Goal: Task Accomplishment & Management: Complete application form

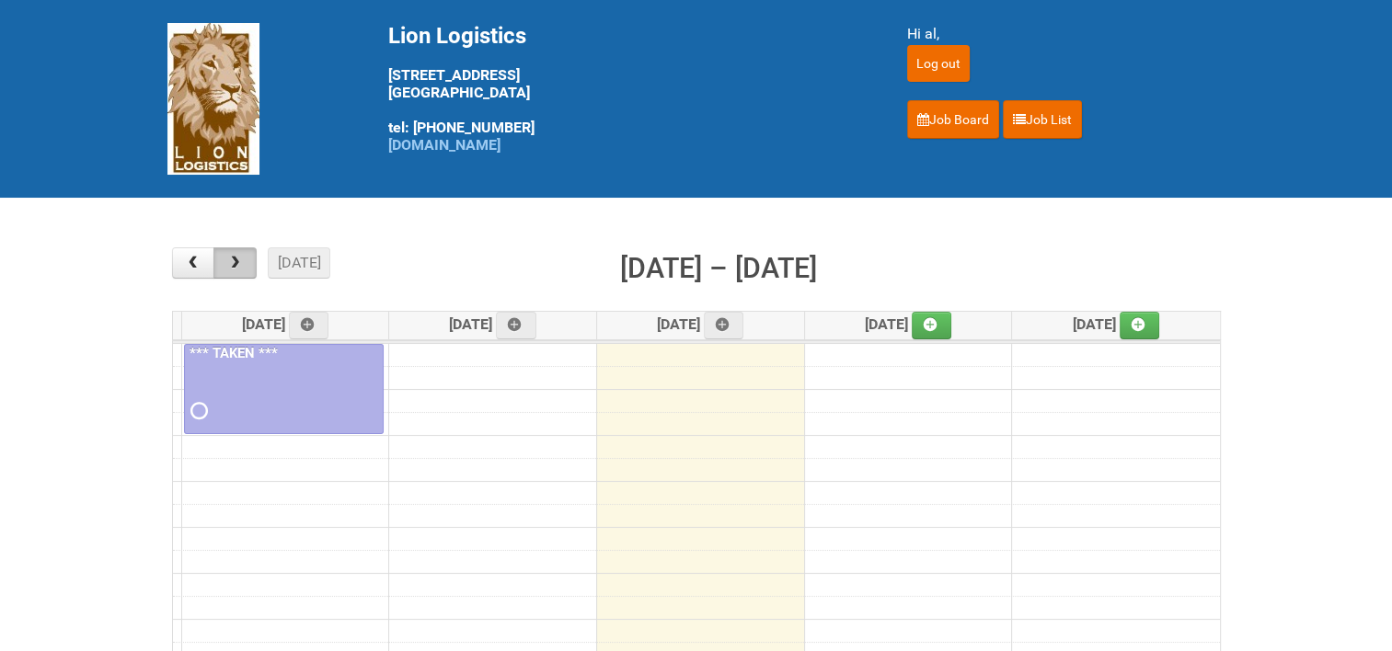
click at [235, 272] on button "button" at bounding box center [234, 262] width 43 height 31
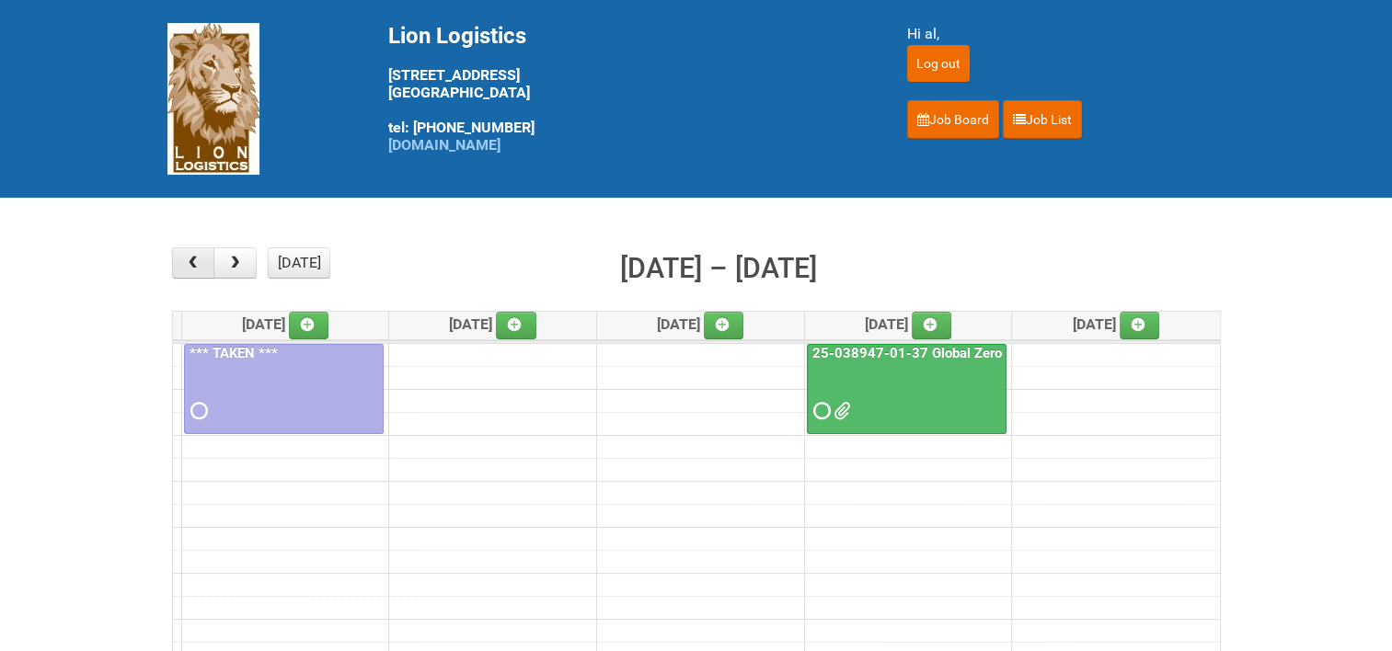
click at [204, 267] on button "button" at bounding box center [193, 262] width 43 height 31
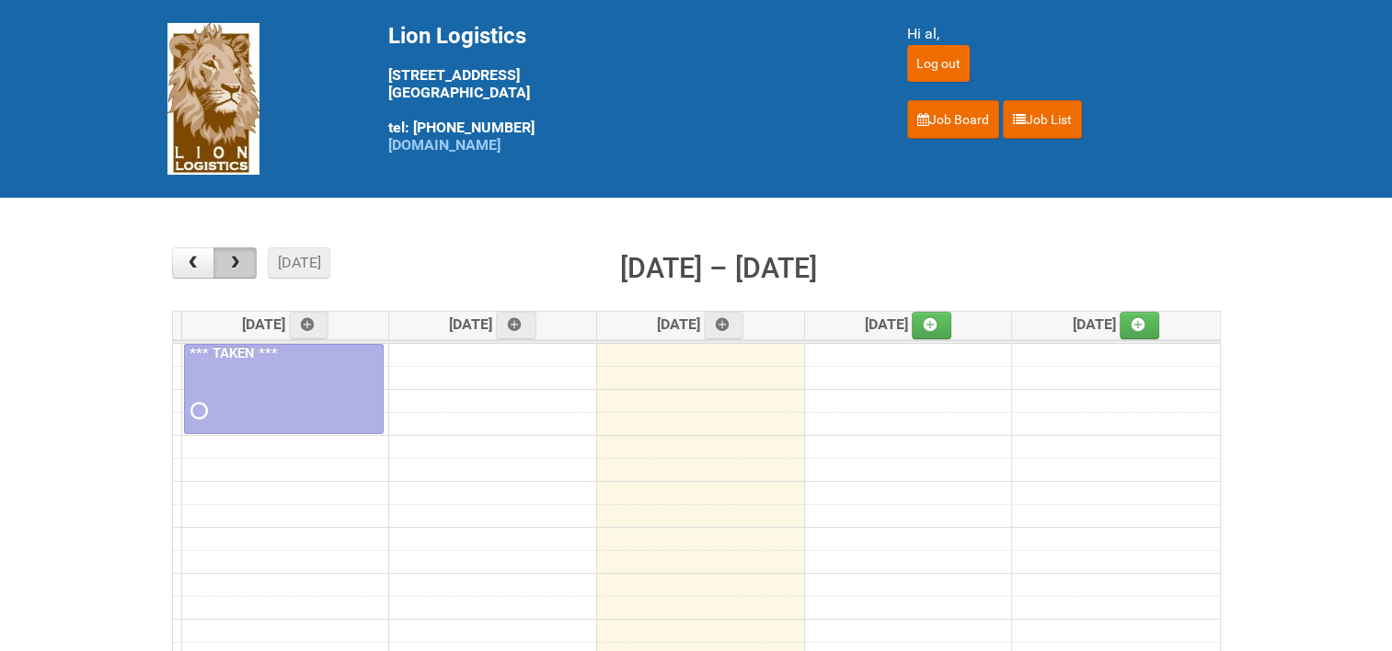
click at [238, 265] on span "button" at bounding box center [234, 263] width 17 height 15
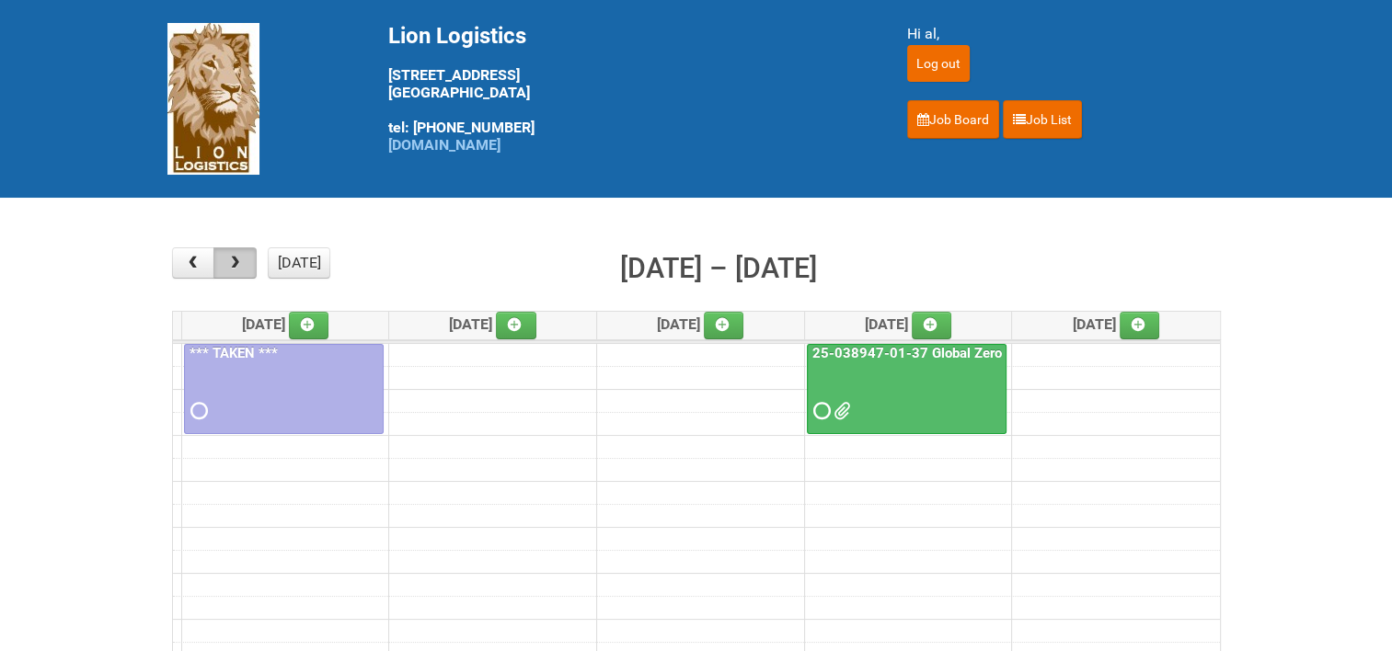
click at [238, 265] on span "button" at bounding box center [234, 263] width 17 height 15
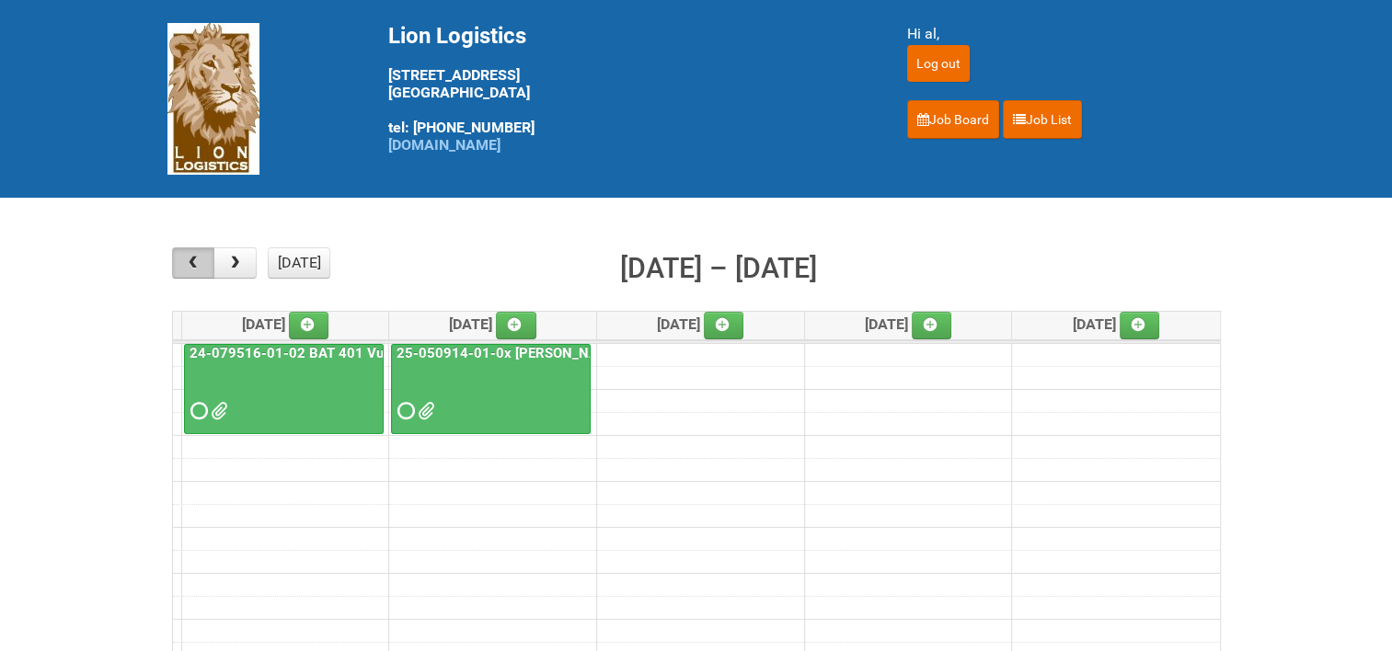
click at [190, 258] on span "button" at bounding box center [192, 263] width 17 height 15
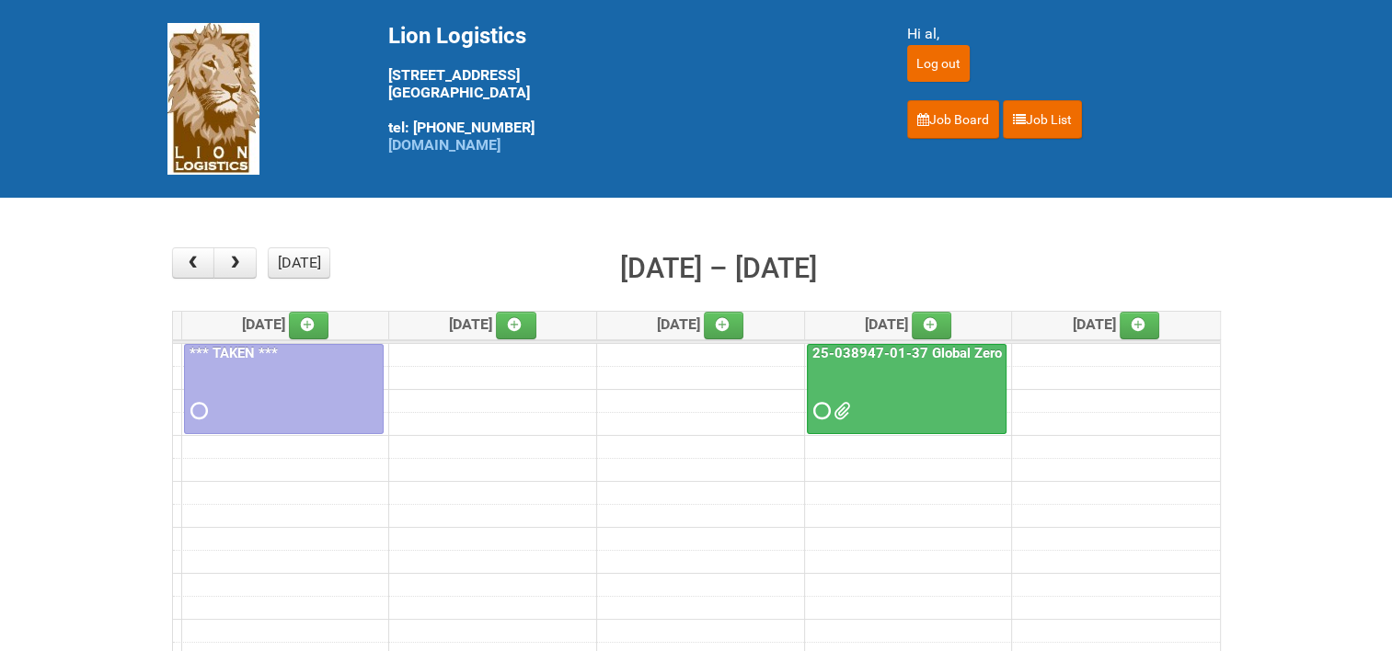
click at [923, 348] on link "25-038947-01-37 Global Zero Sugar Tea Test" at bounding box center [955, 353] width 293 height 17
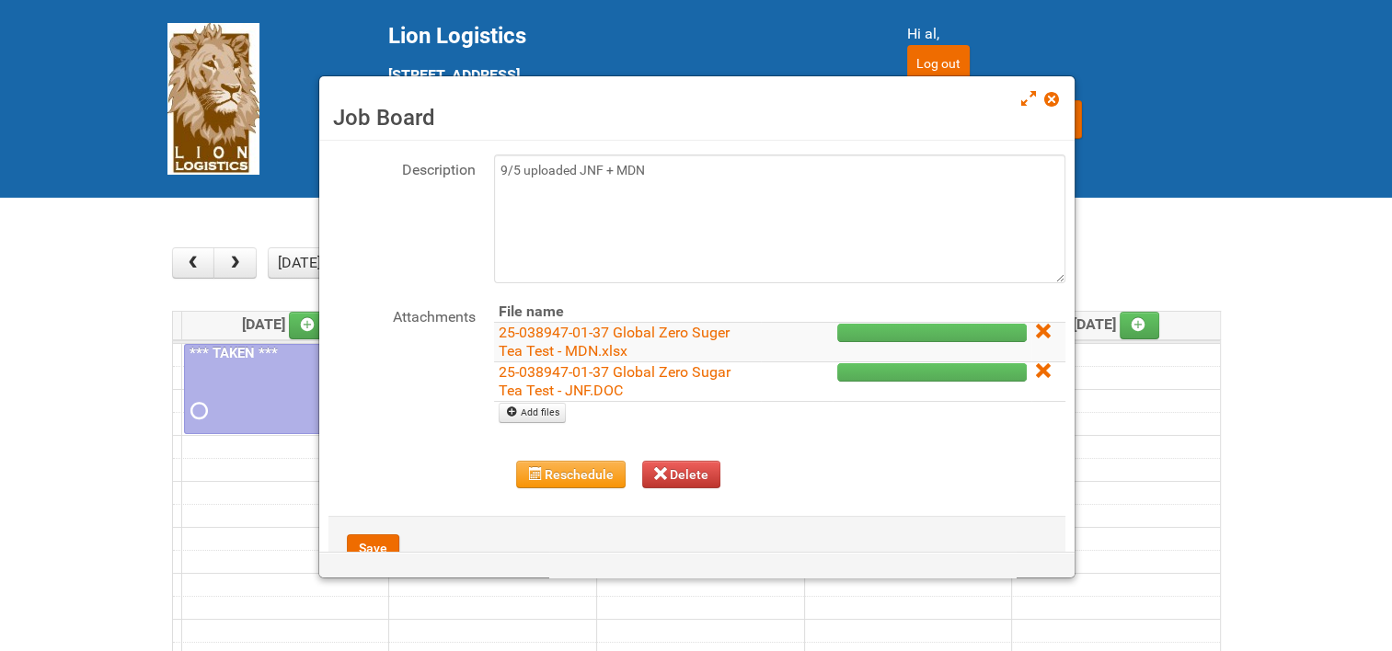
scroll to position [92, 0]
click at [531, 406] on link "Add files" at bounding box center [532, 412] width 67 height 20
type input "C:\fakepath\25-038947-01-37 Global Zero Sugar Tea Test - LPF.xlsx"
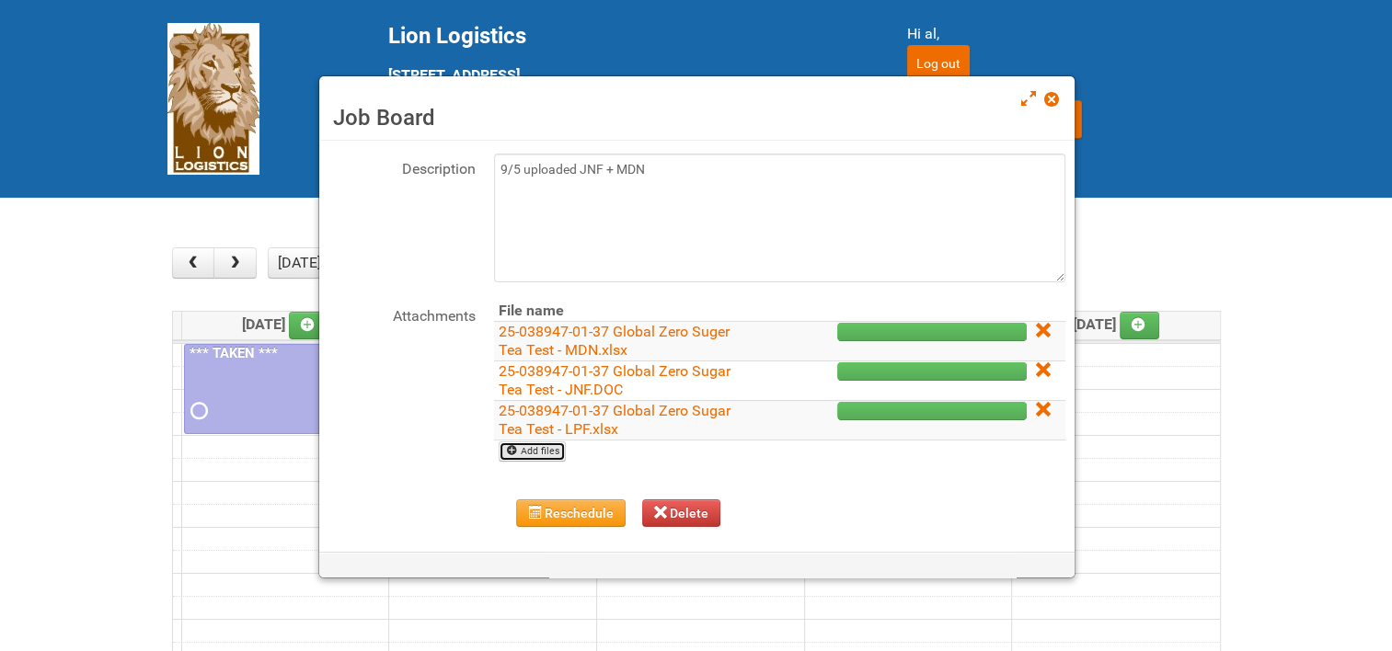
click at [541, 450] on link "Add files" at bounding box center [532, 452] width 67 height 20
type input "C:\fakepath\Green Tea Jasmine Honey.pdf"
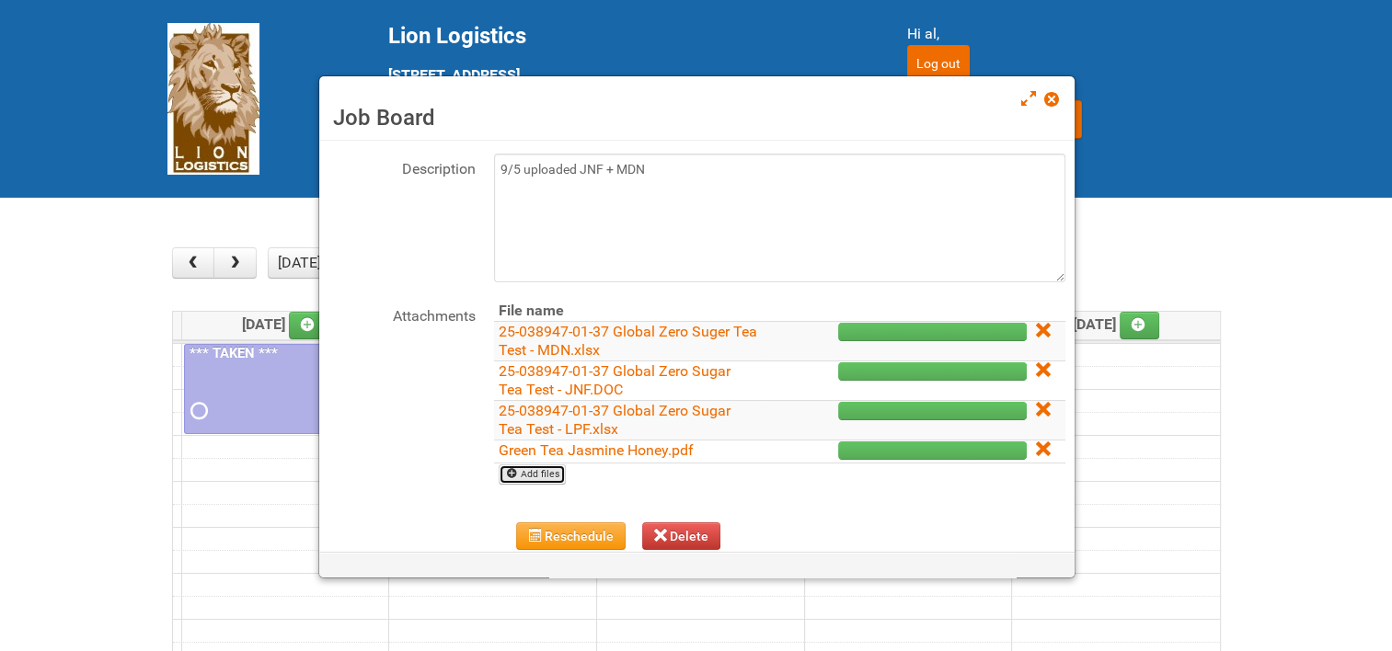
click at [534, 465] on link "Add files" at bounding box center [532, 475] width 67 height 20
type input "C:\fakepath\Green Tea Yuzu.pdf"
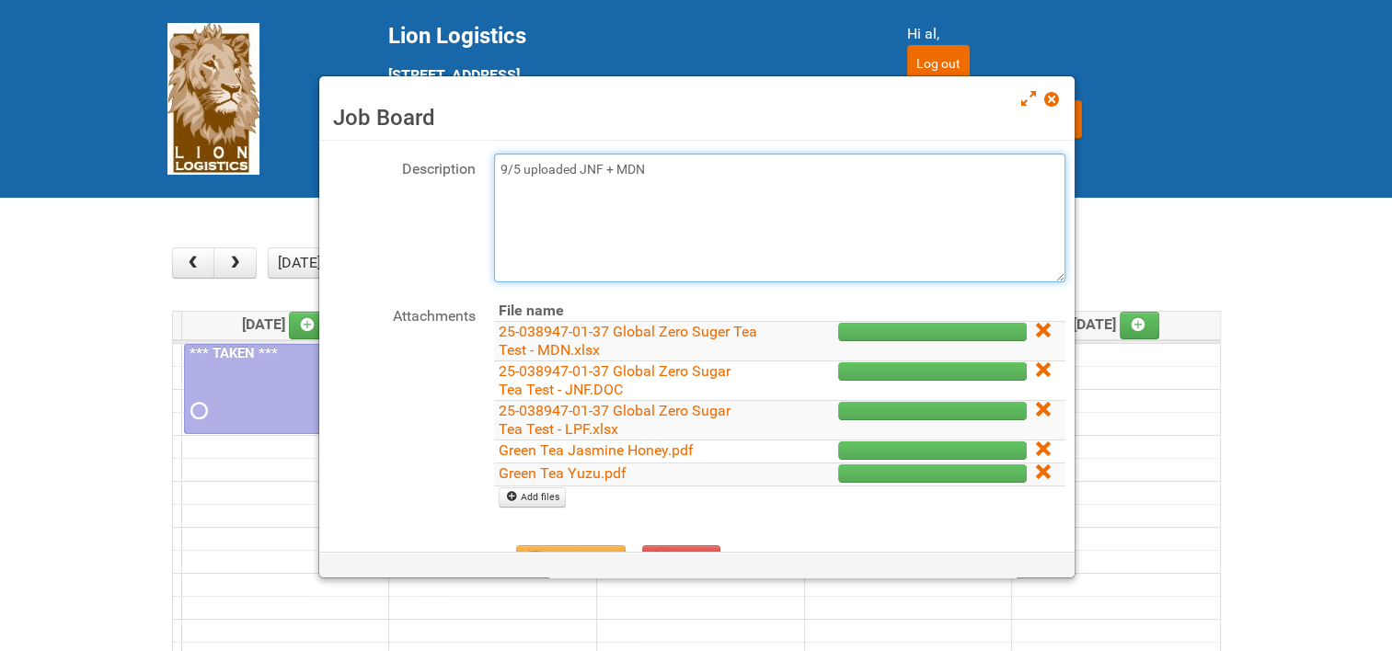
click at [524, 190] on textarea "9/5 uploaded JNF + MDN" at bounding box center [779, 218] width 571 height 129
click at [650, 167] on textarea "9/5 uploaded JNF + MDN" at bounding box center [779, 218] width 571 height 129
click at [635, 191] on textarea "9/5 uploaded JNF + MDN" at bounding box center [779, 218] width 571 height 129
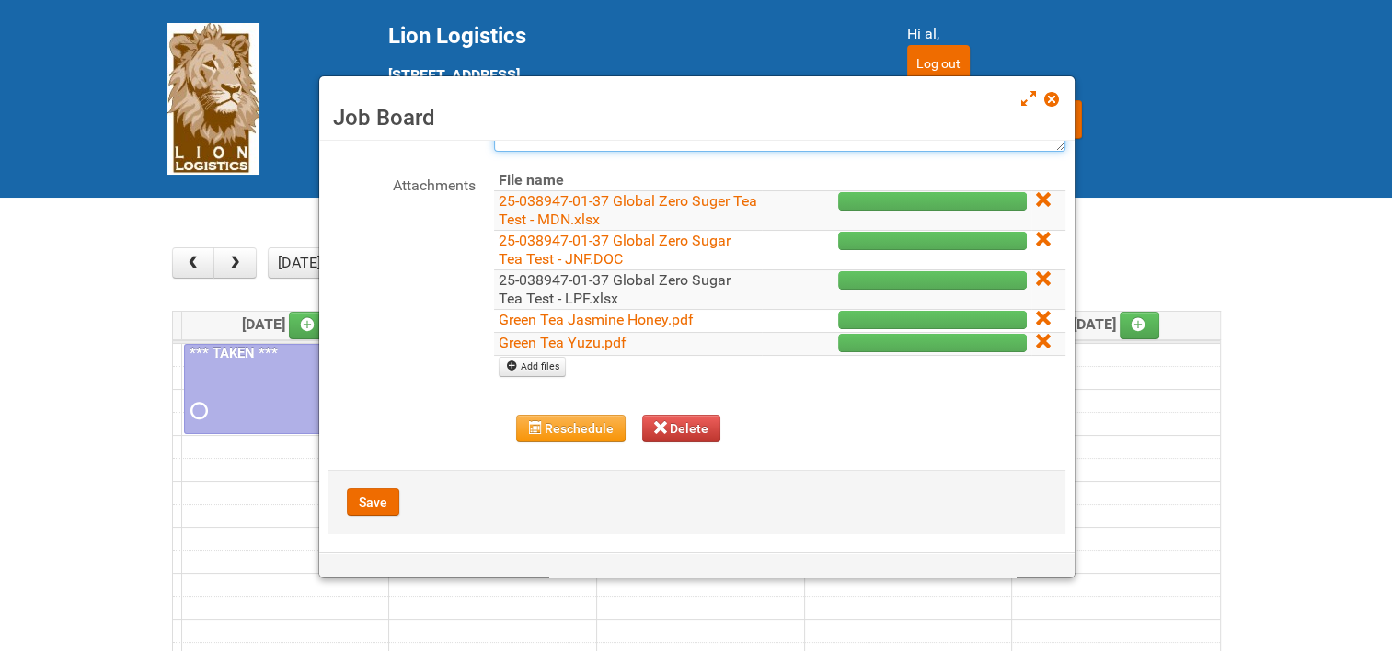
scroll to position [230, 0]
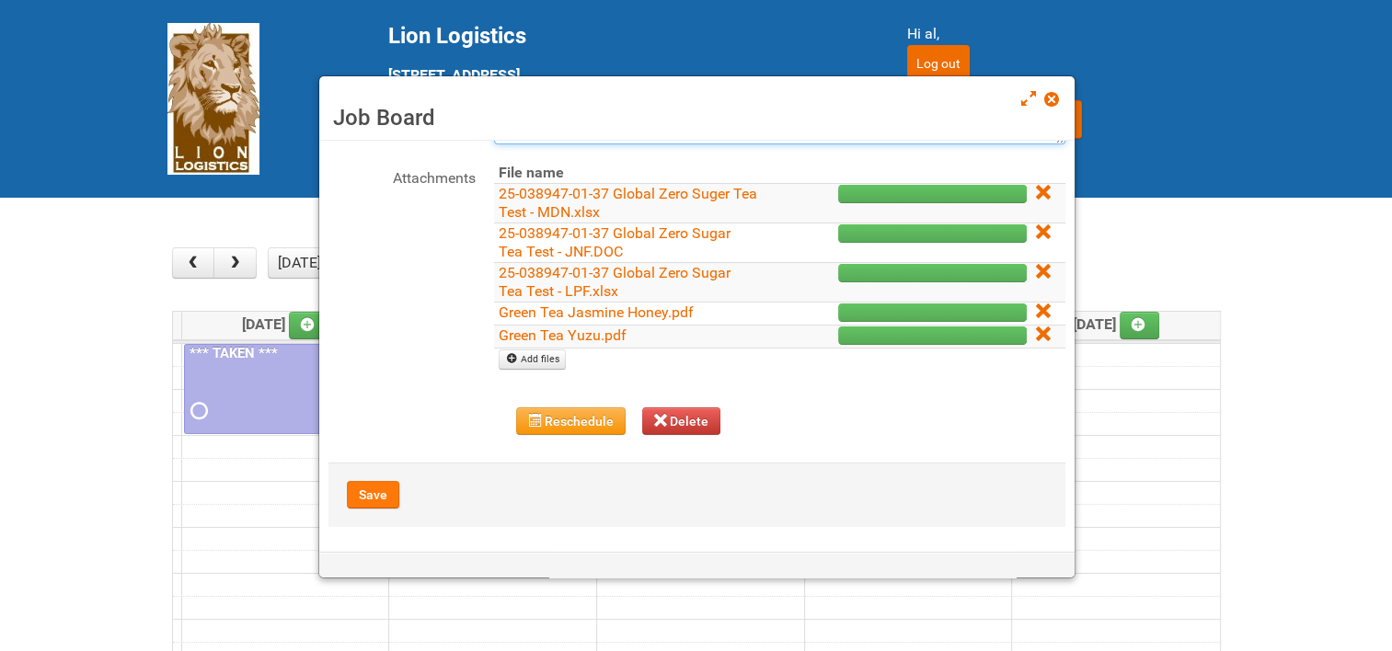
type textarea "9/5 uploaded JNF + MDN 9/10 uploaded LPF + letters"
click at [371, 487] on button "Save" at bounding box center [373, 495] width 52 height 28
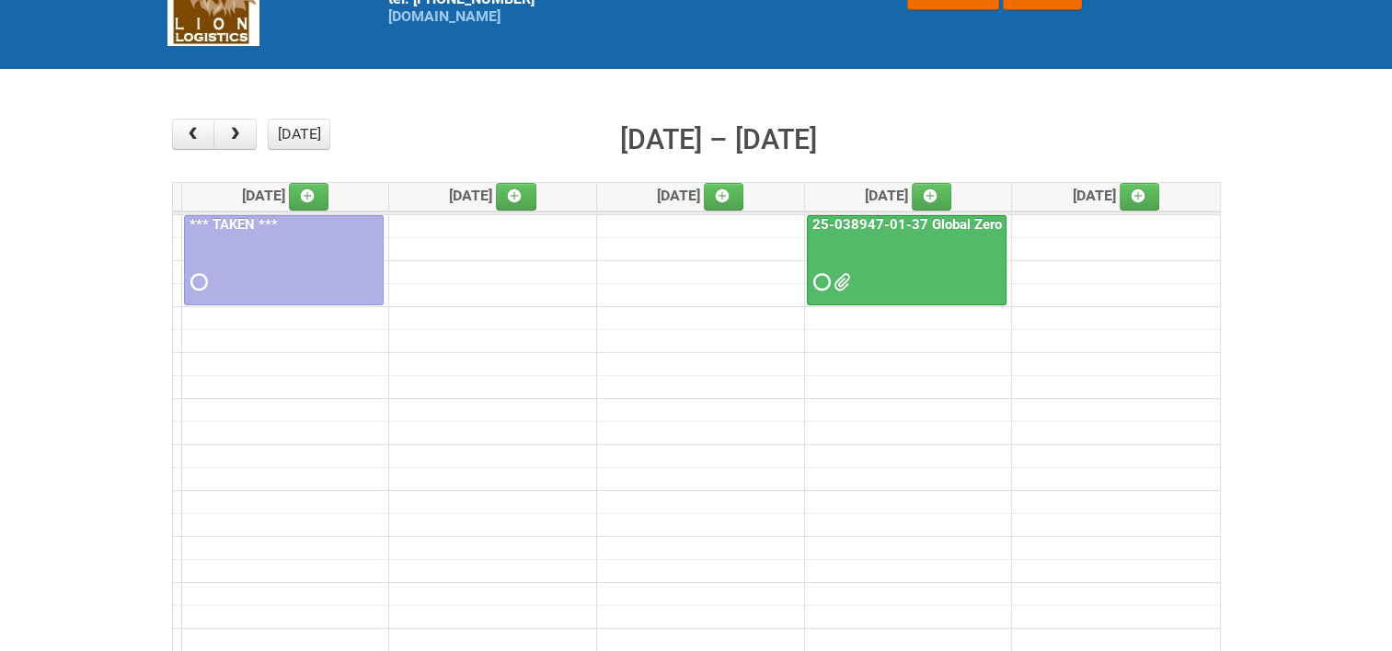
scroll to position [123, 0]
